Goal: Check status: Check status

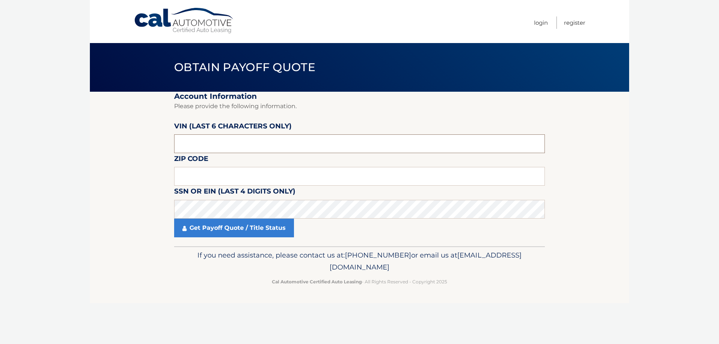
click at [238, 142] on input "text" at bounding box center [359, 143] width 371 height 19
type input "652109"
click at [224, 182] on input "text" at bounding box center [359, 176] width 371 height 19
type input "08527"
click at [242, 232] on link "Get Payoff Quote / Title Status" at bounding box center [234, 228] width 120 height 19
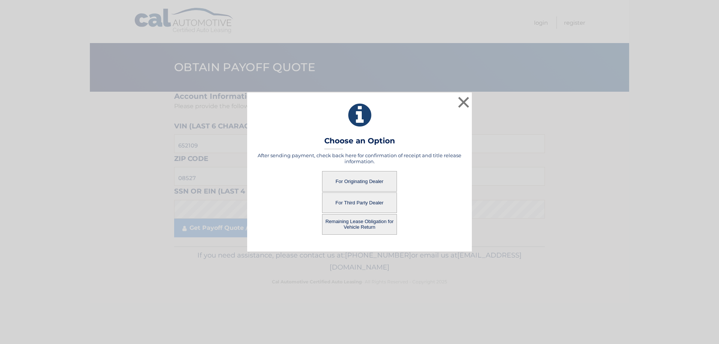
click at [373, 179] on button "For Originating Dealer" at bounding box center [359, 181] width 75 height 21
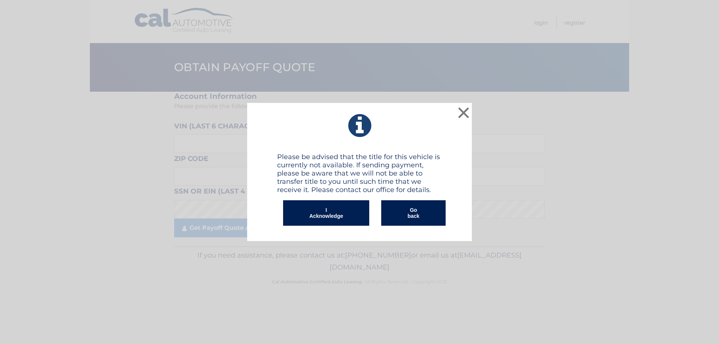
click at [346, 211] on button "I Acknowledge" at bounding box center [326, 212] width 86 height 25
